Goal: Task Accomplishment & Management: Understand process/instructions

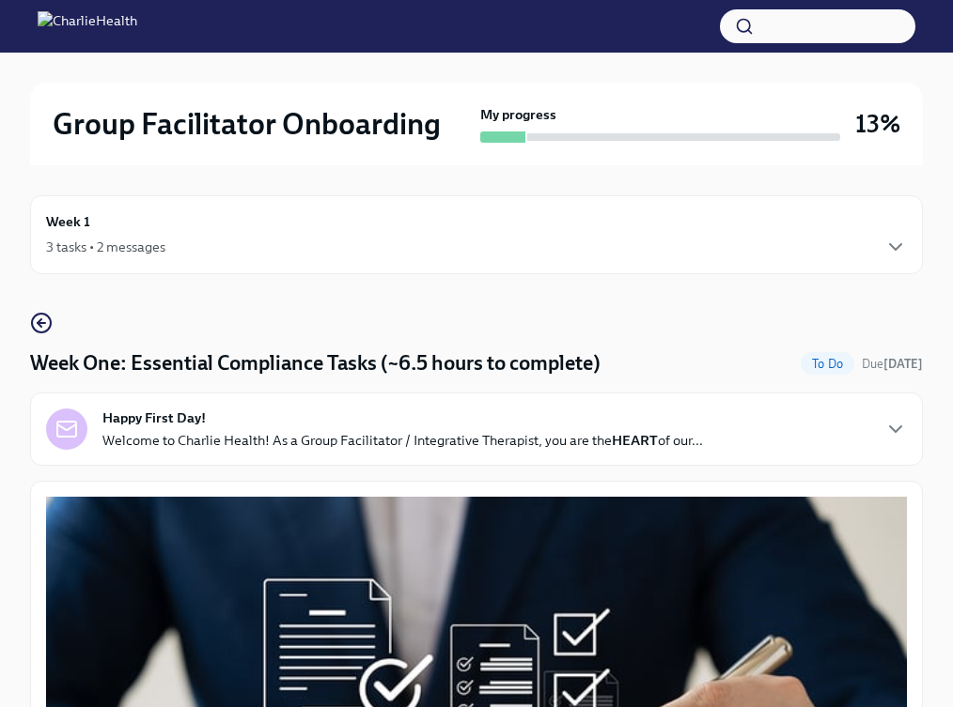
click at [231, 241] on div "3 tasks • 2 messages" at bounding box center [476, 247] width 861 height 23
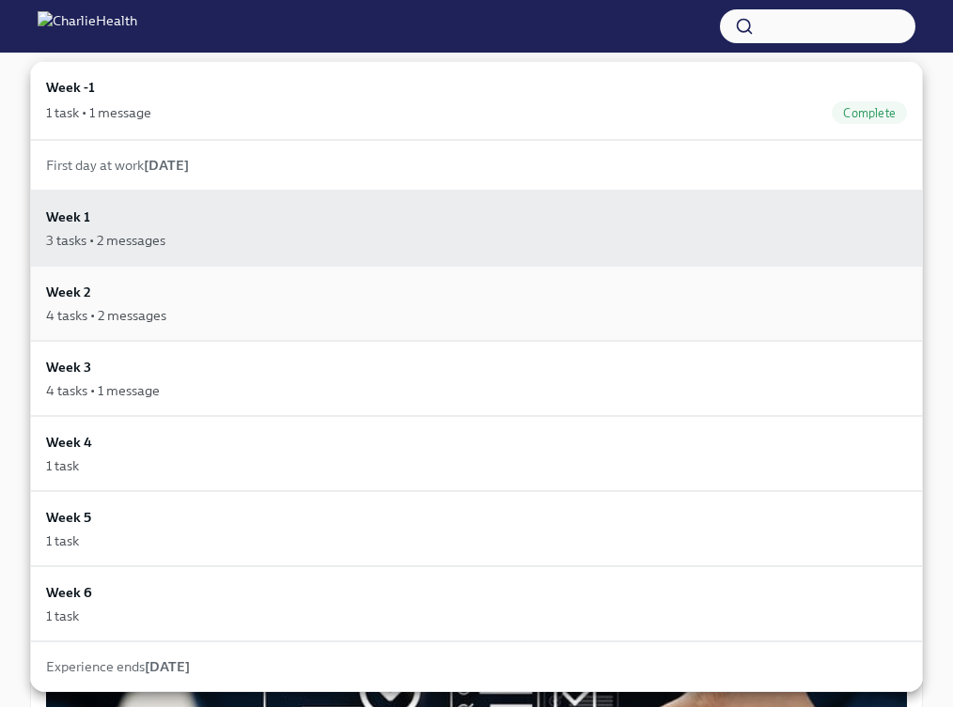
click at [223, 314] on div "4 tasks • 2 messages" at bounding box center [476, 315] width 861 height 19
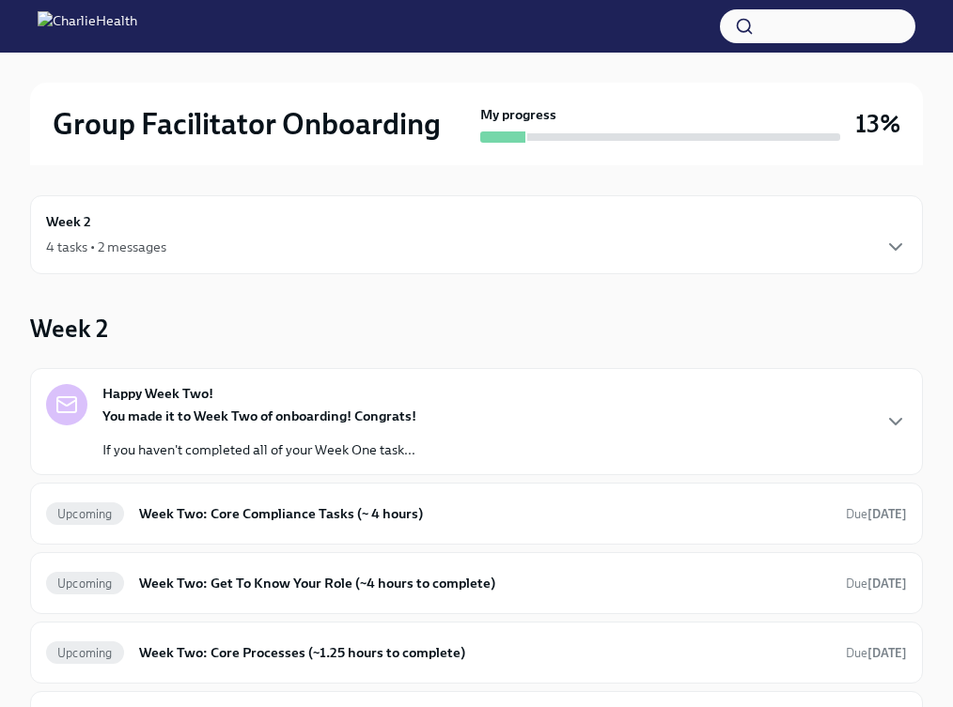
click at [234, 236] on div "4 tasks • 2 messages" at bounding box center [476, 247] width 861 height 23
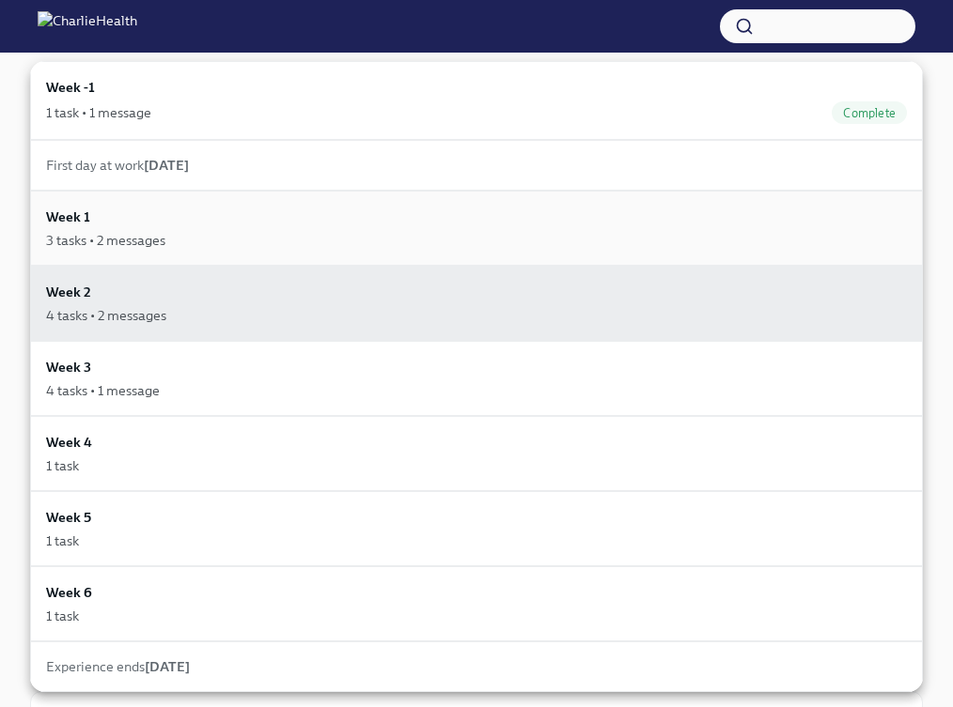
click at [213, 238] on div "3 tasks • 2 messages" at bounding box center [476, 240] width 861 height 19
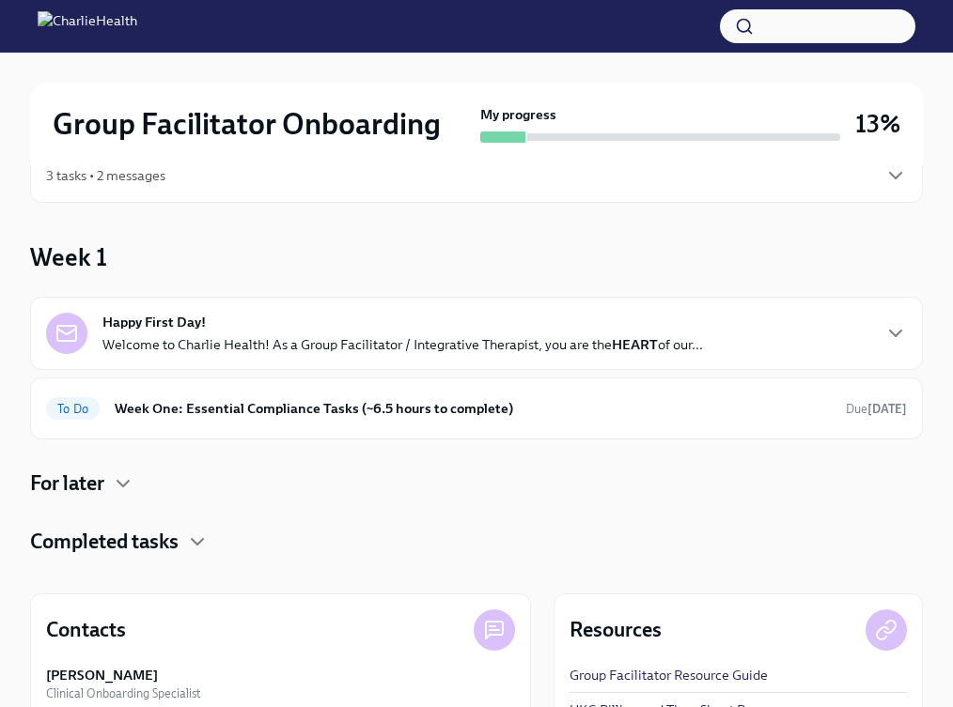
scroll to position [100, 0]
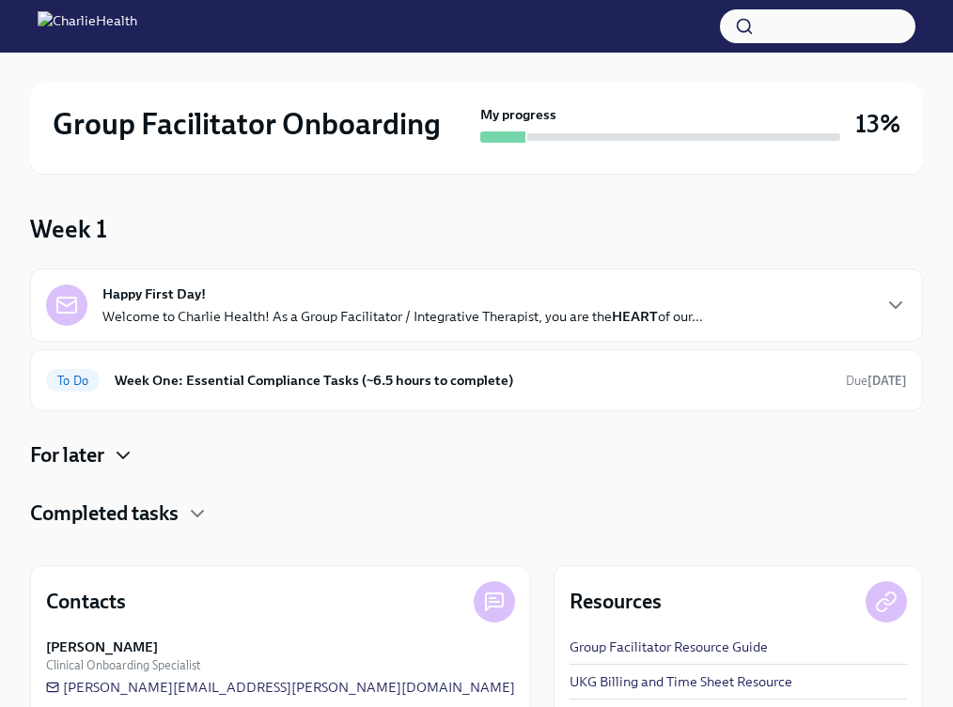
click at [131, 458] on icon "button" at bounding box center [123, 455] width 23 height 23
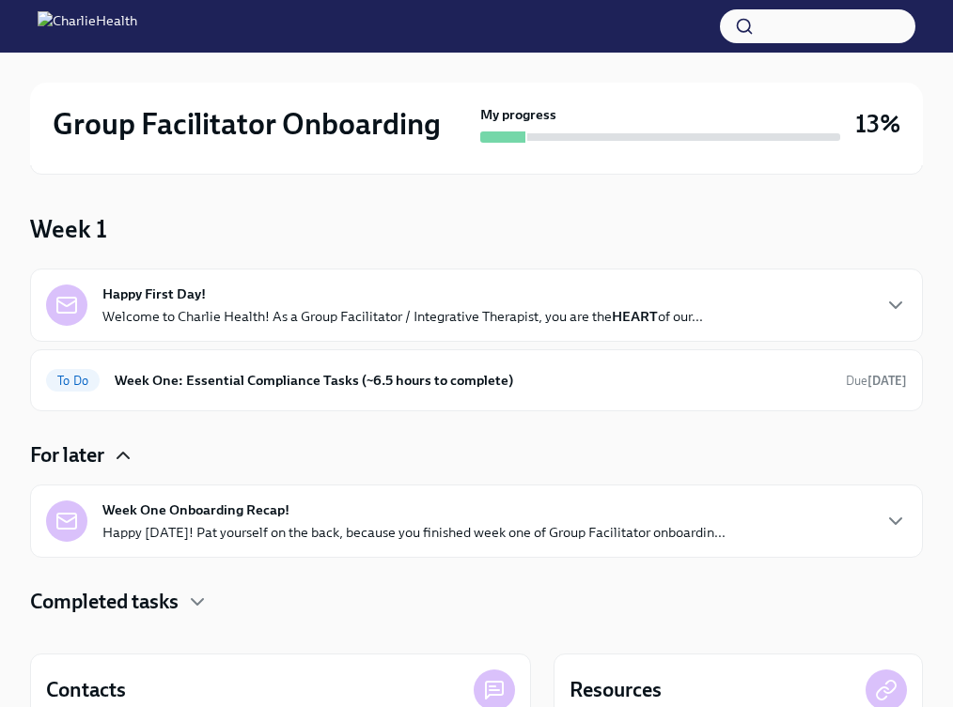
click at [168, 517] on strong "Week One Onboarding Recap!" at bounding box center [195, 510] width 187 height 19
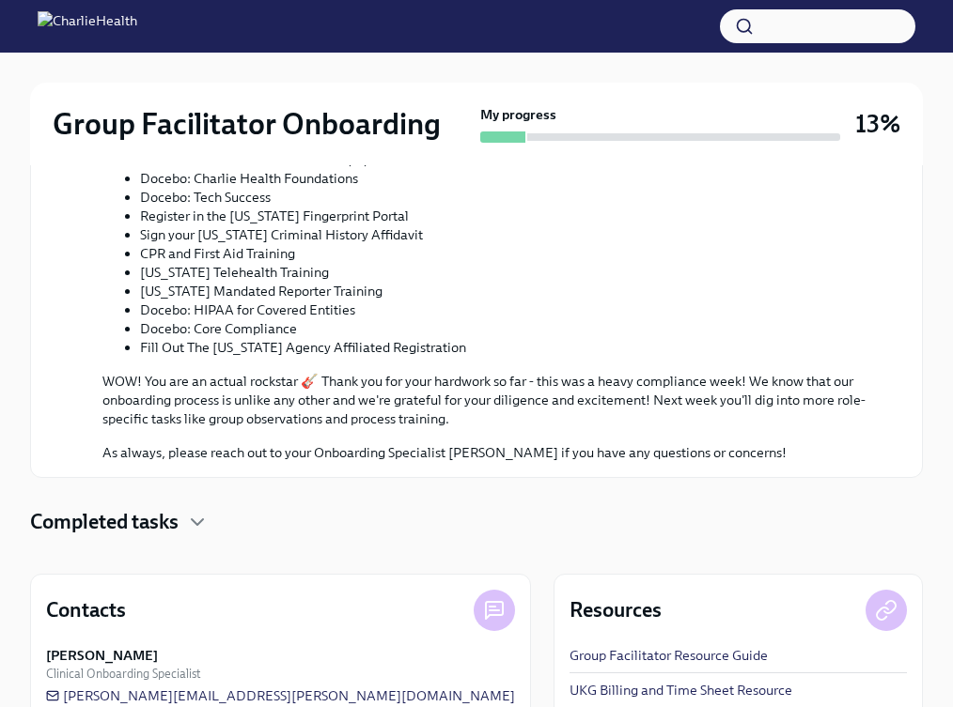
scroll to position [1185, 0]
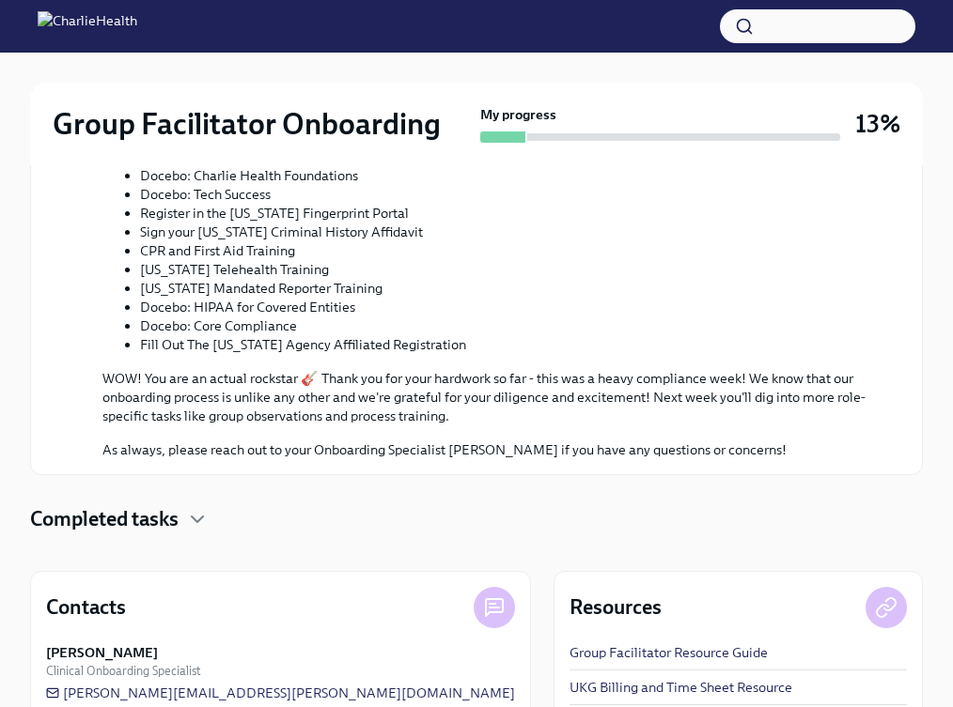
click at [503, 386] on p "WOW! You are an actual rockstar 🎸 Thank you for your hardwork so far - this was…" at bounding box center [489, 397] width 774 height 56
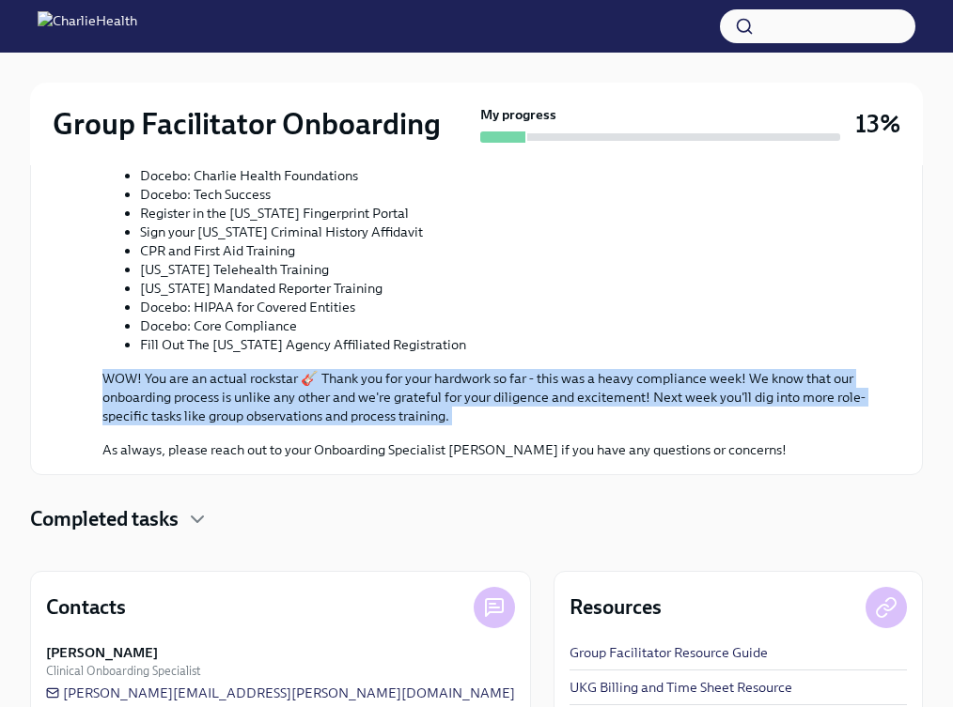
click at [503, 386] on p "WOW! You are an actual rockstar 🎸 Thank you for your hardwork so far - this was…" at bounding box center [489, 397] width 774 height 56
click at [500, 387] on p "WOW! You are an actual rockstar 🎸 Thank you for your hardwork so far - this was…" at bounding box center [489, 397] width 774 height 56
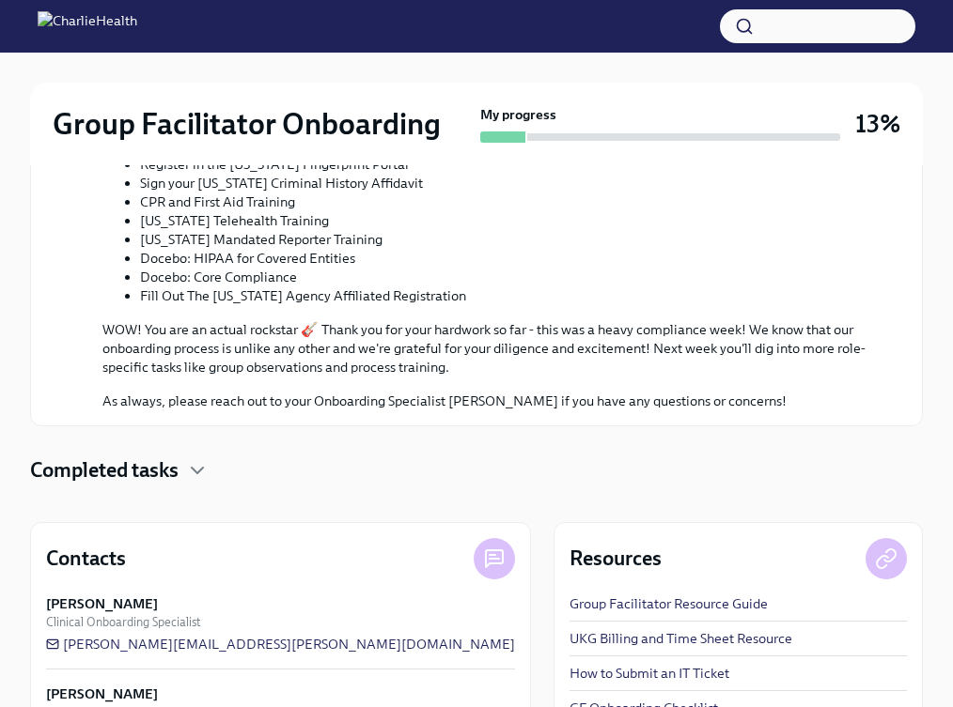
scroll to position [1262, 0]
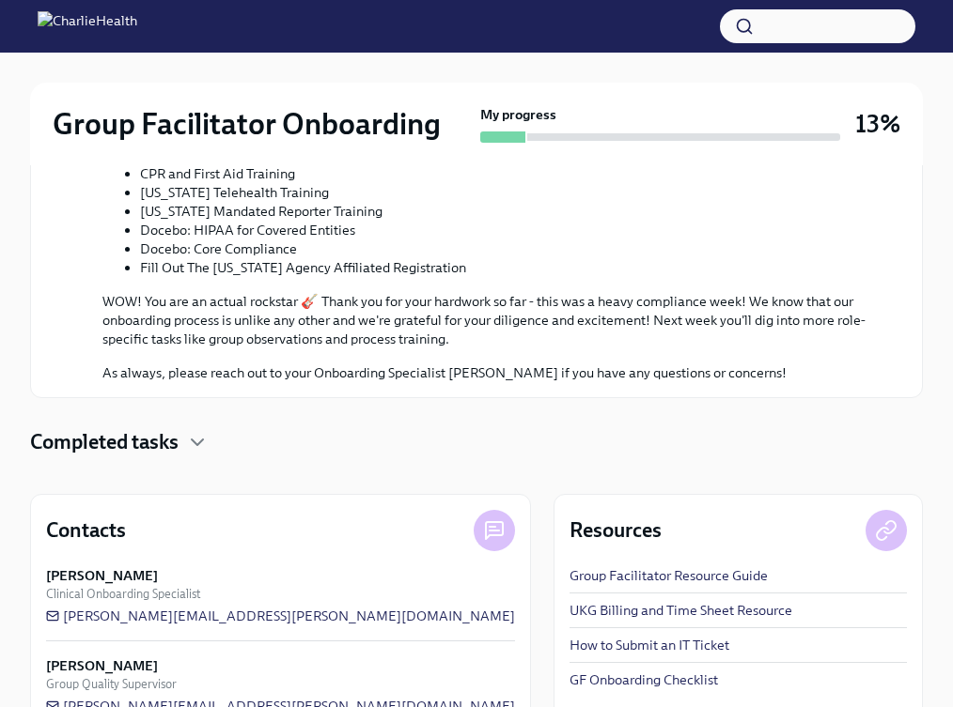
click at [498, 380] on p "As always, please reach out to your Onboarding Specialist [PERSON_NAME] if you …" at bounding box center [489, 373] width 774 height 19
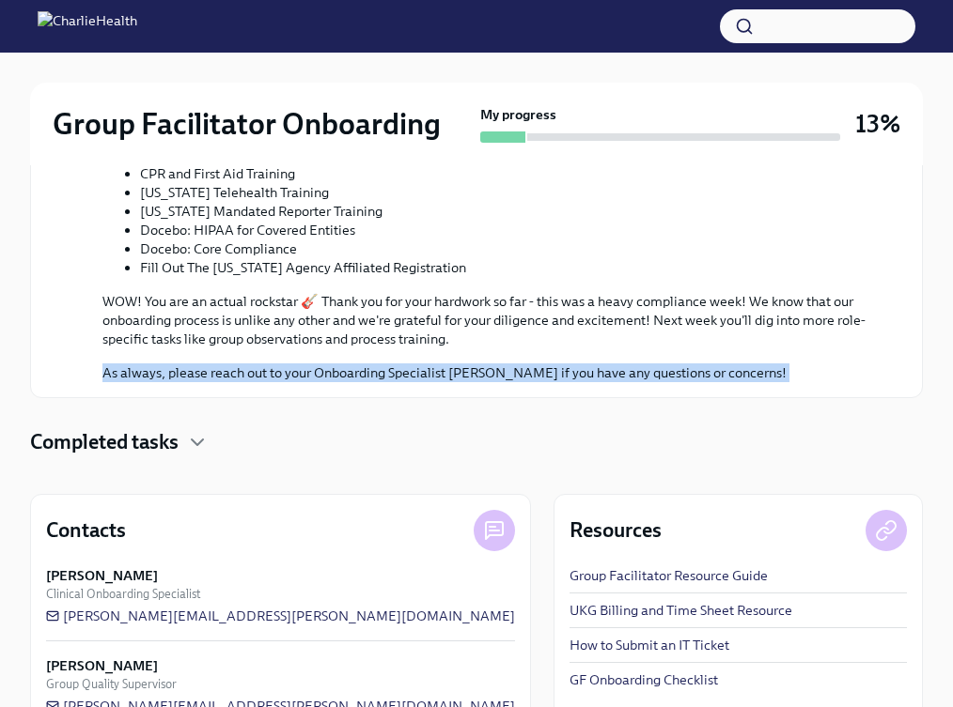
click at [498, 380] on p "As always, please reach out to your Onboarding Specialist [PERSON_NAME] if you …" at bounding box center [489, 373] width 774 height 19
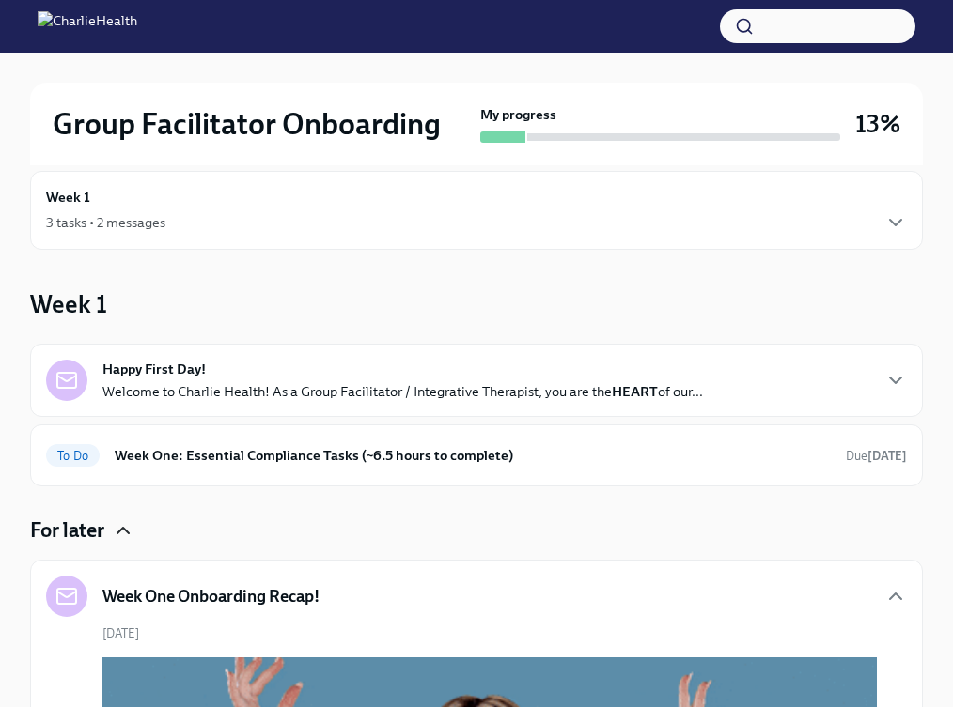
scroll to position [18, 0]
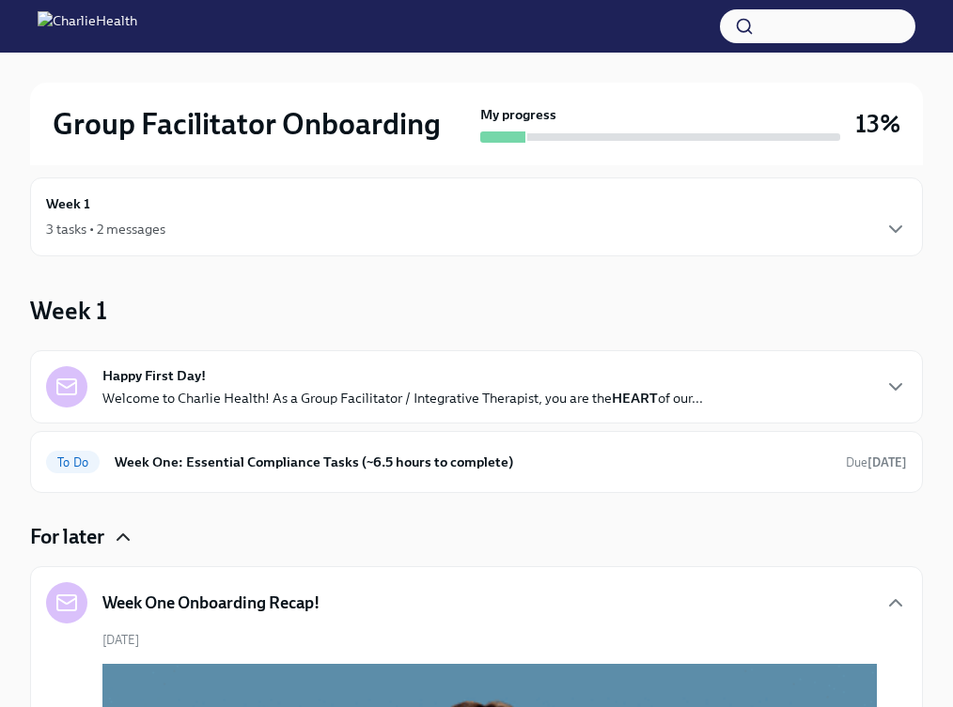
click at [465, 396] on p "Welcome to Charlie Health! As a Group Facilitator / Integrative Therapist, you …" at bounding box center [402, 398] width 600 height 19
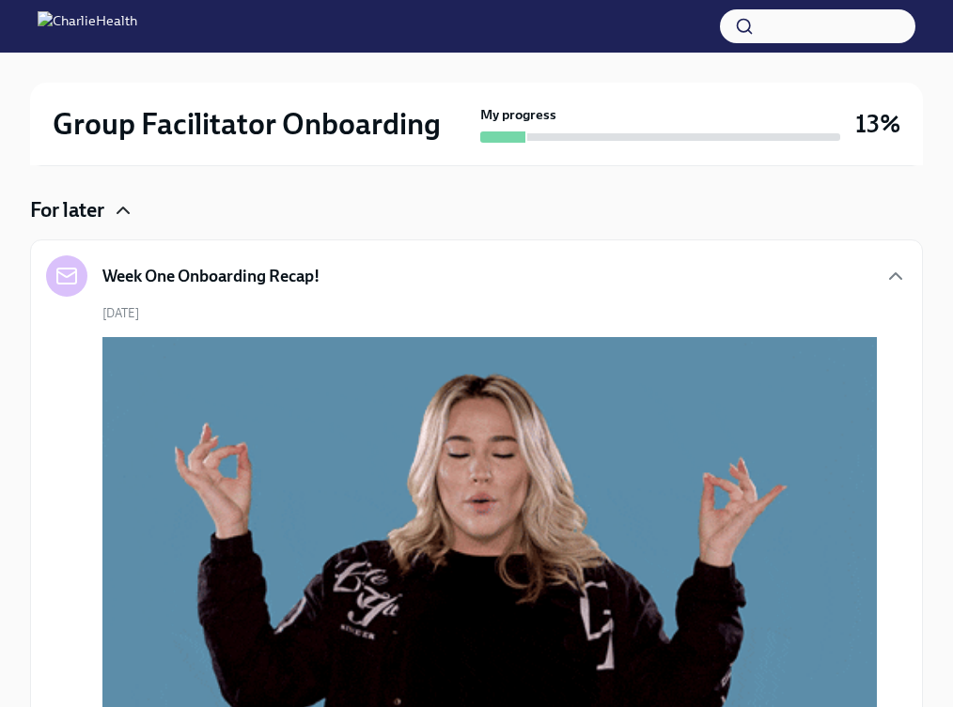
scroll to position [868, 0]
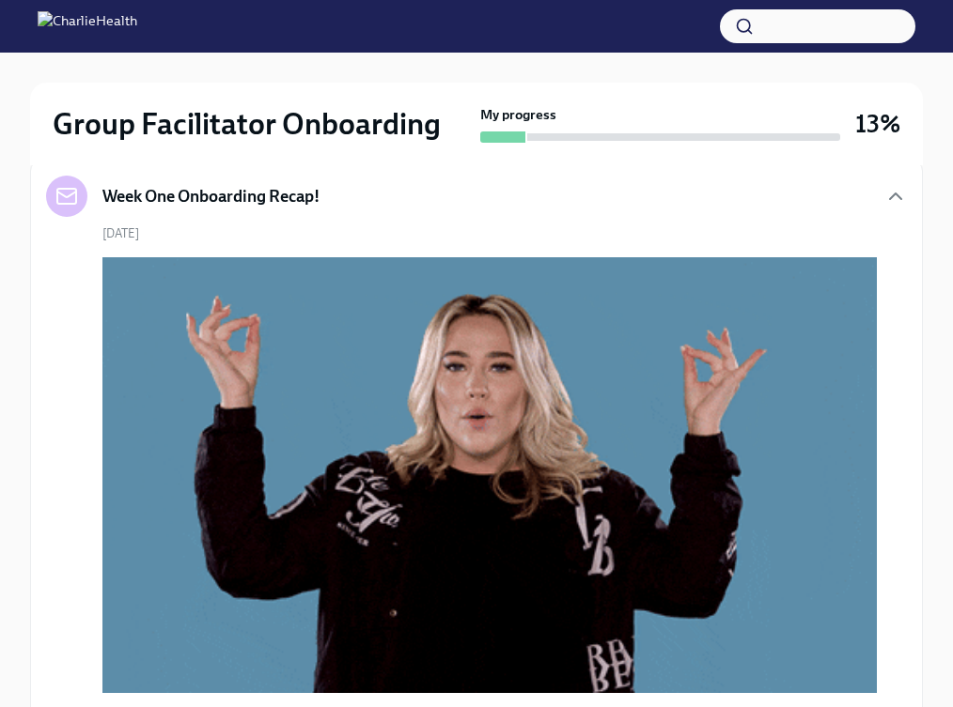
click at [410, 66] on h6 "Week One: Essential Compliance Tasks (~6.5 hours to complete)" at bounding box center [473, 55] width 716 height 21
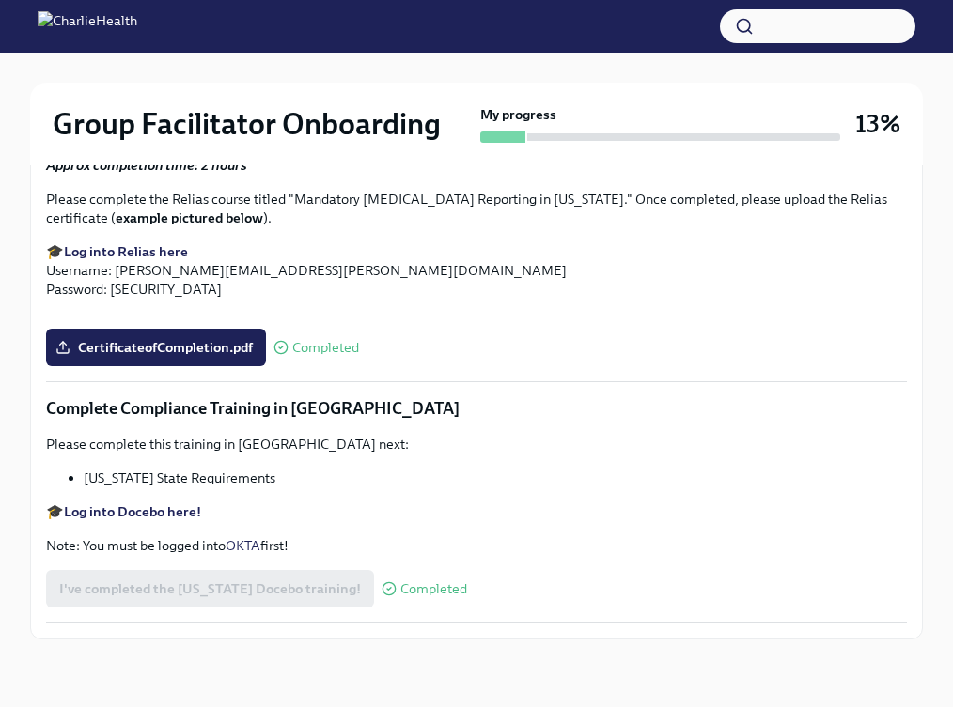
scroll to position [4288, 0]
